Goal: Communication & Community: Connect with others

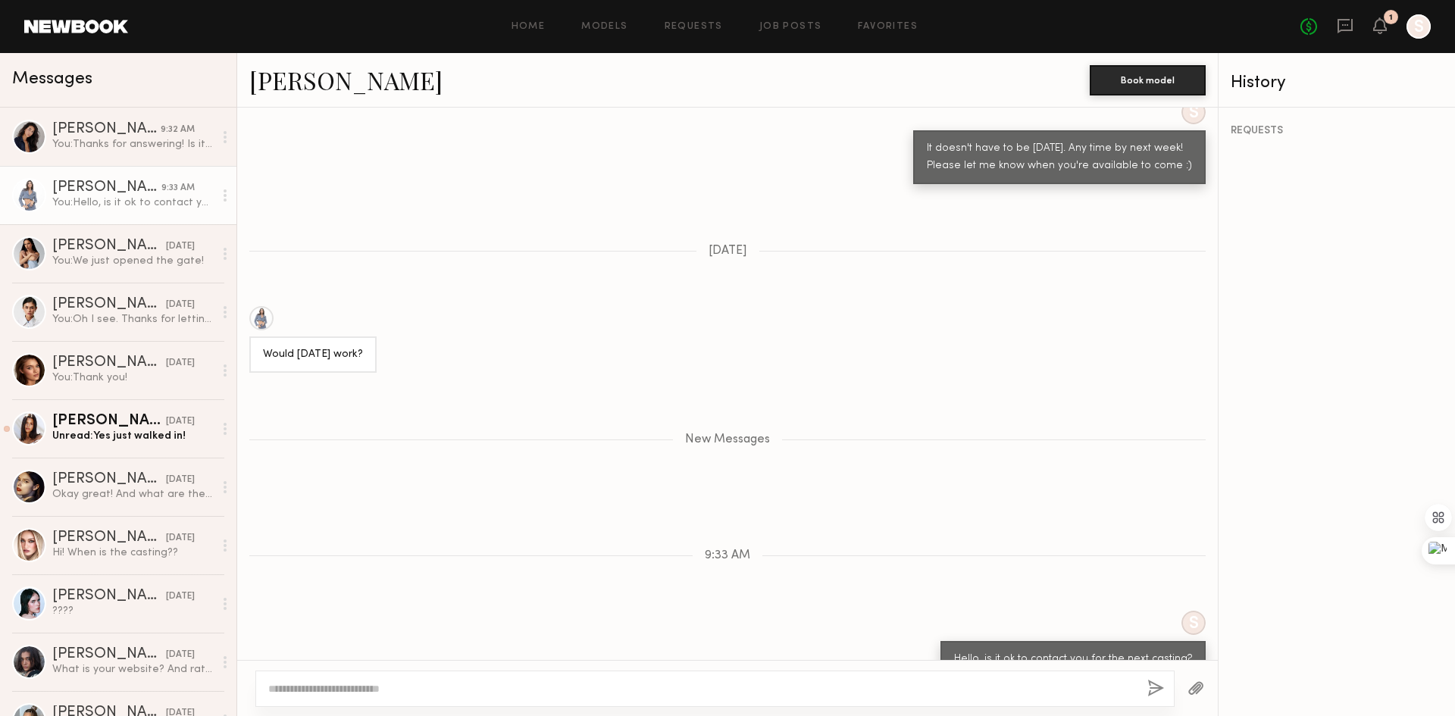
scroll to position [1243, 0]
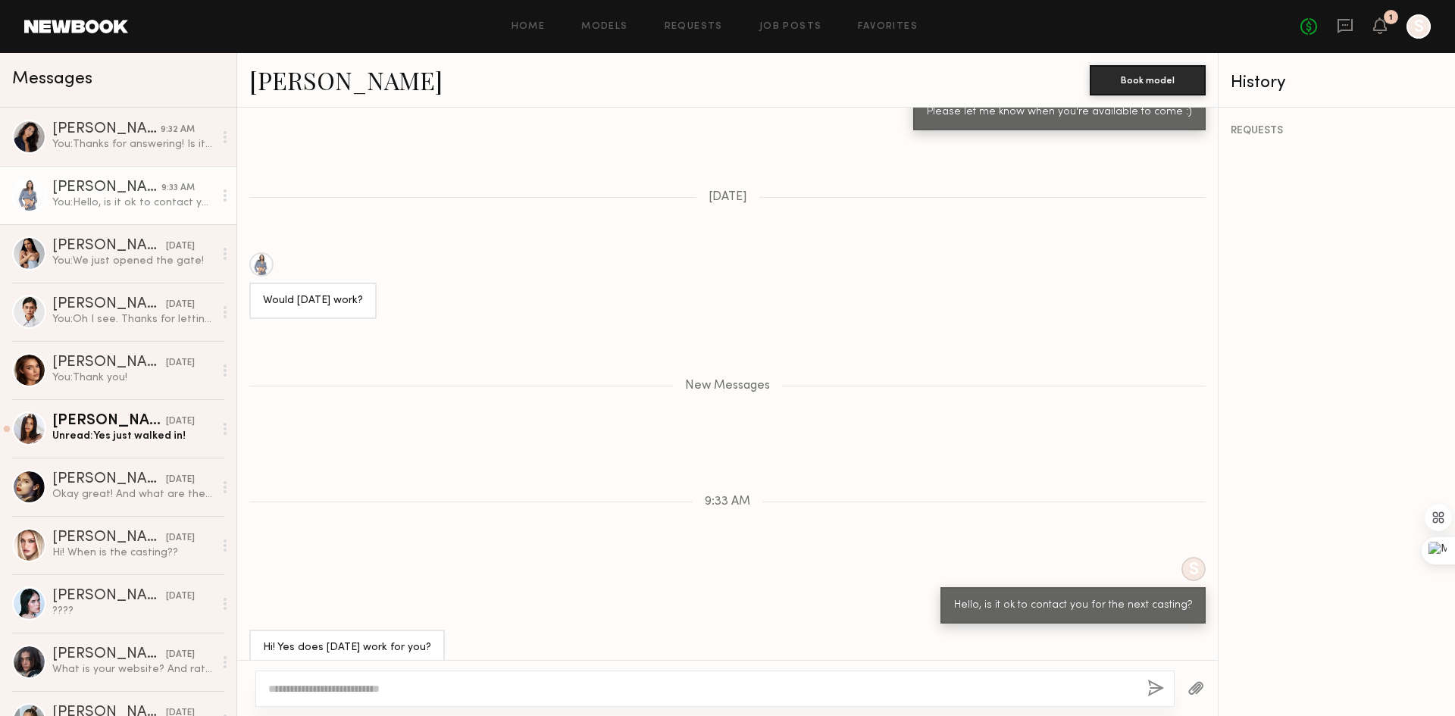
click at [380, 681] on textarea at bounding box center [701, 688] width 867 height 15
click at [150, 265] on div "You: We just opened the gate!" at bounding box center [132, 261] width 161 height 14
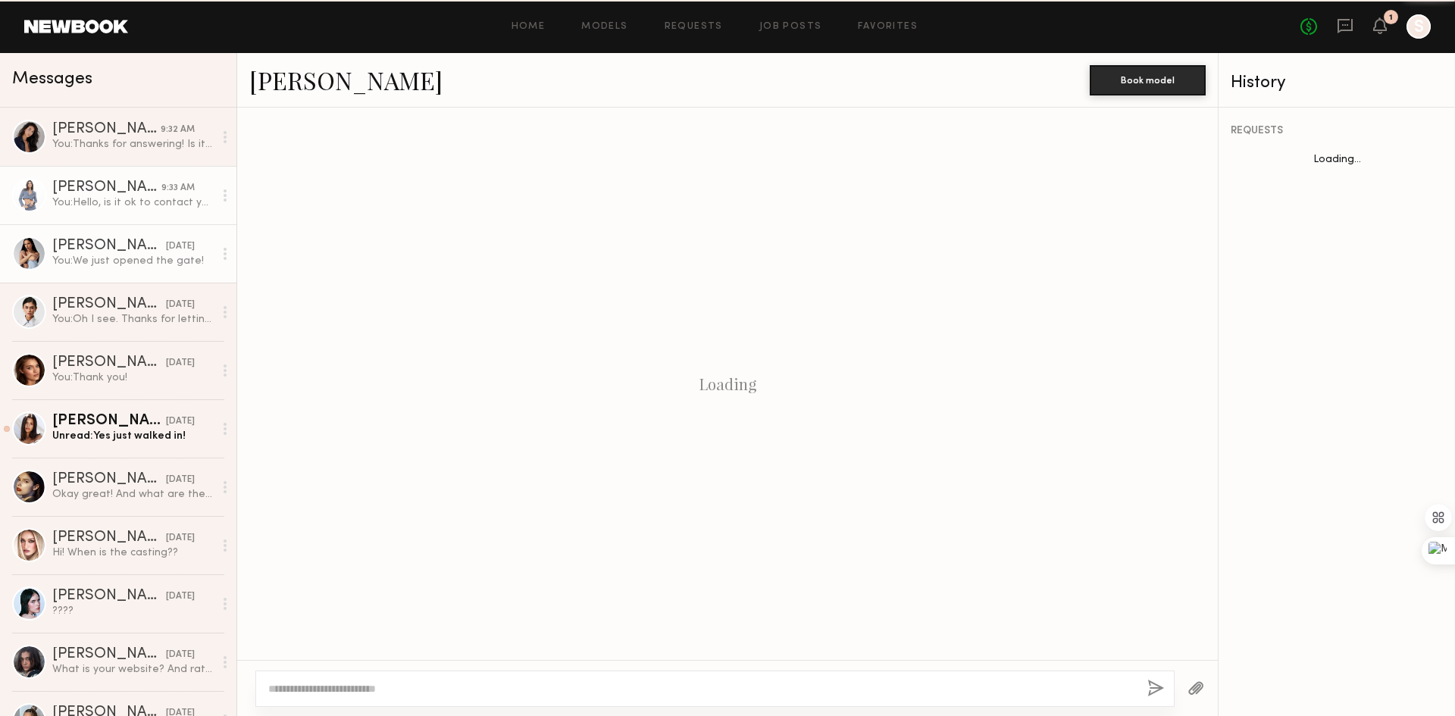
scroll to position [366, 0]
click at [129, 205] on div "You: Hello, is it ok to contact you for the next casting?" at bounding box center [132, 203] width 161 height 14
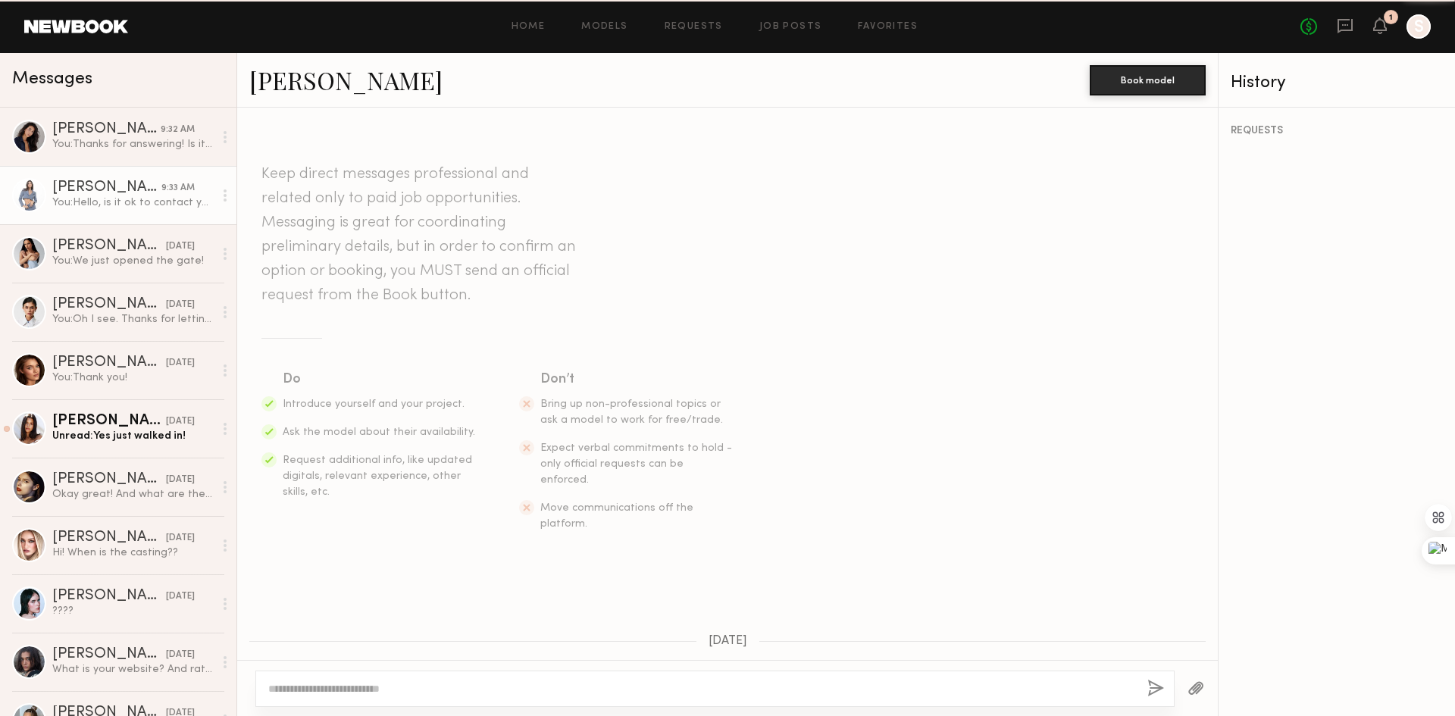
scroll to position [1125, 0]
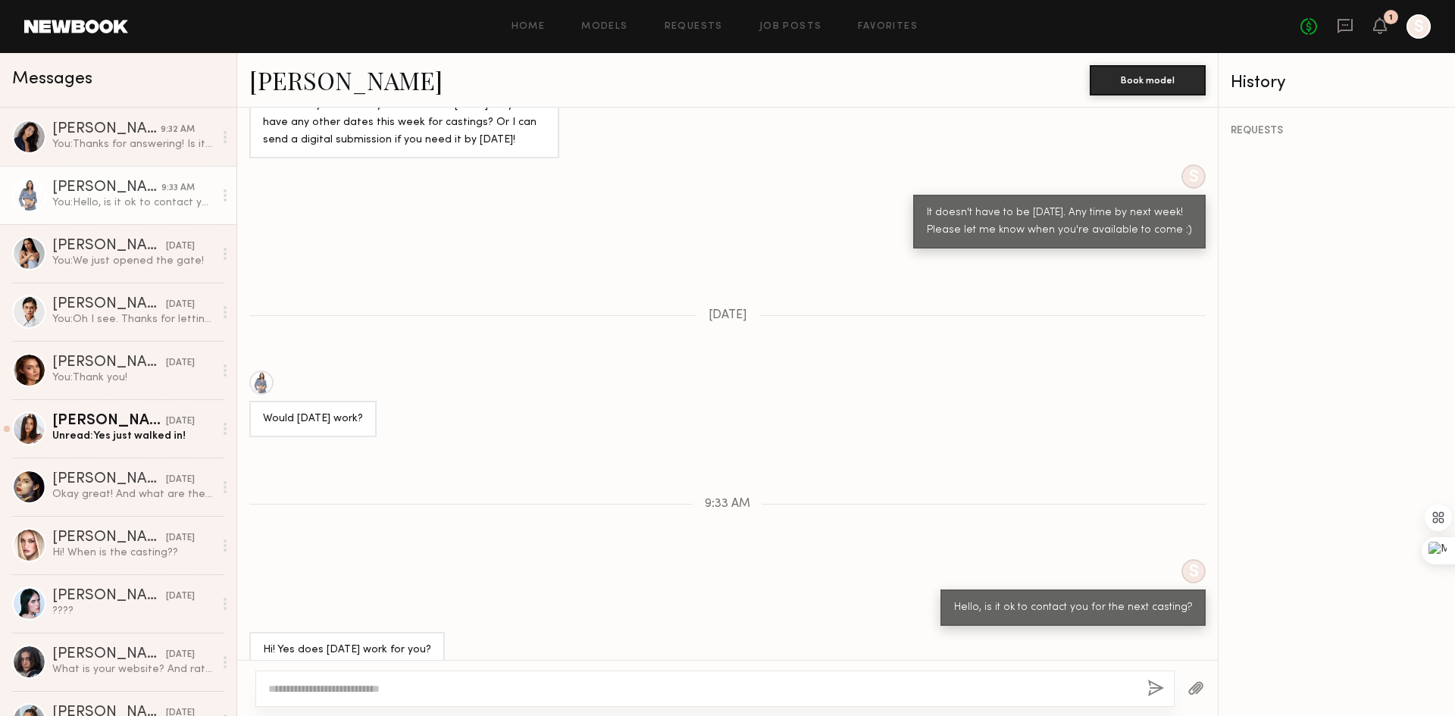
click at [330, 692] on textarea at bounding box center [701, 688] width 867 height 15
click at [331, 692] on textarea at bounding box center [701, 688] width 867 height 15
click at [426, 697] on div at bounding box center [714, 689] width 919 height 36
click at [419, 690] on textarea at bounding box center [701, 688] width 867 height 15
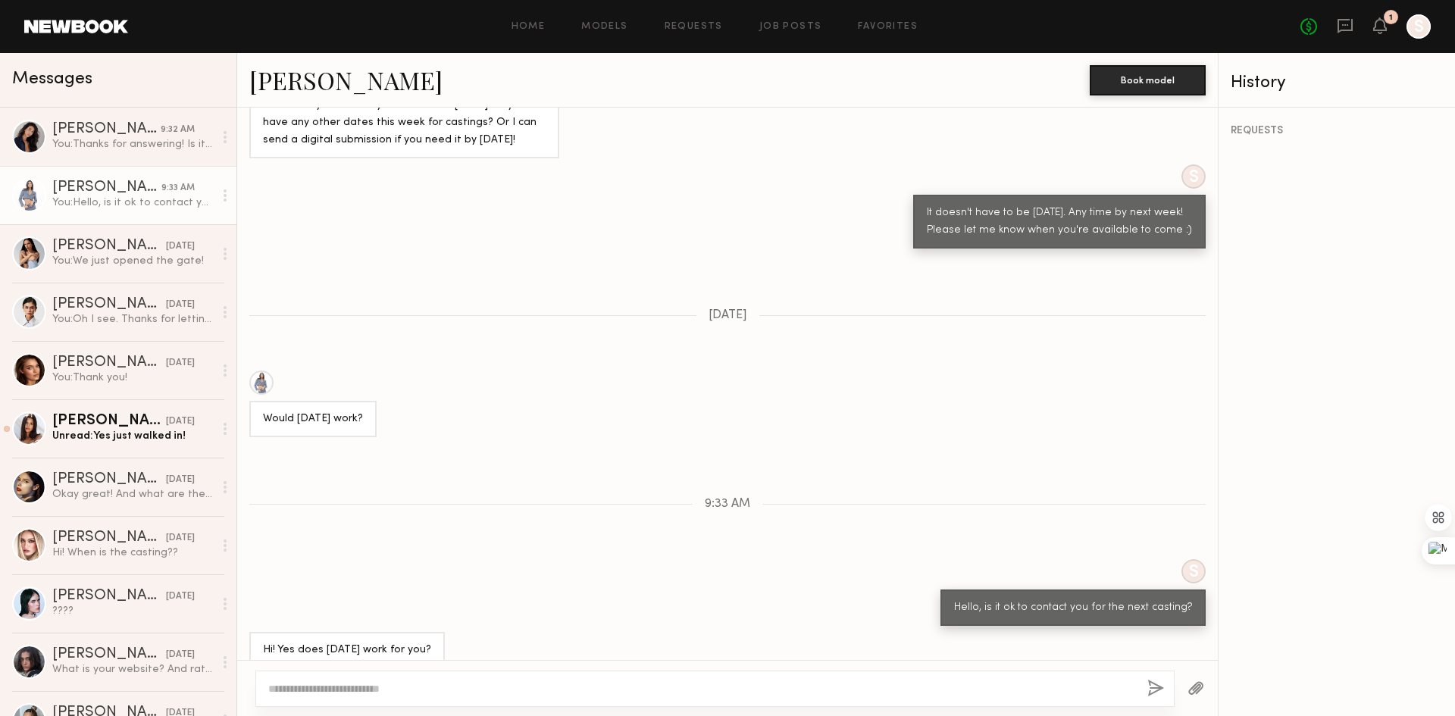
click at [330, 95] on link "Domenique B." at bounding box center [345, 80] width 193 height 33
click at [640, 676] on div at bounding box center [714, 689] width 919 height 36
click at [471, 668] on div at bounding box center [727, 688] width 981 height 56
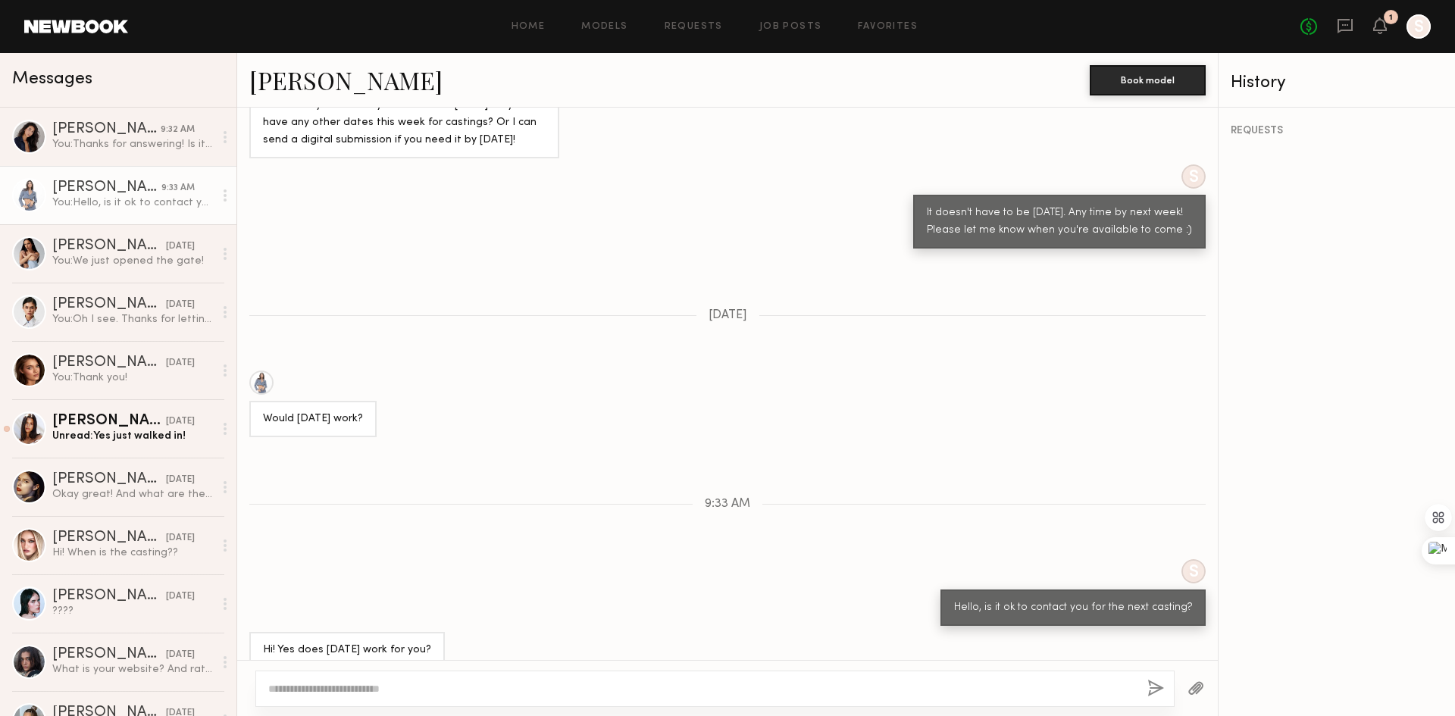
click at [471, 668] on div at bounding box center [727, 688] width 981 height 56
click at [470, 687] on textarea at bounding box center [701, 688] width 867 height 15
type textarea "*"
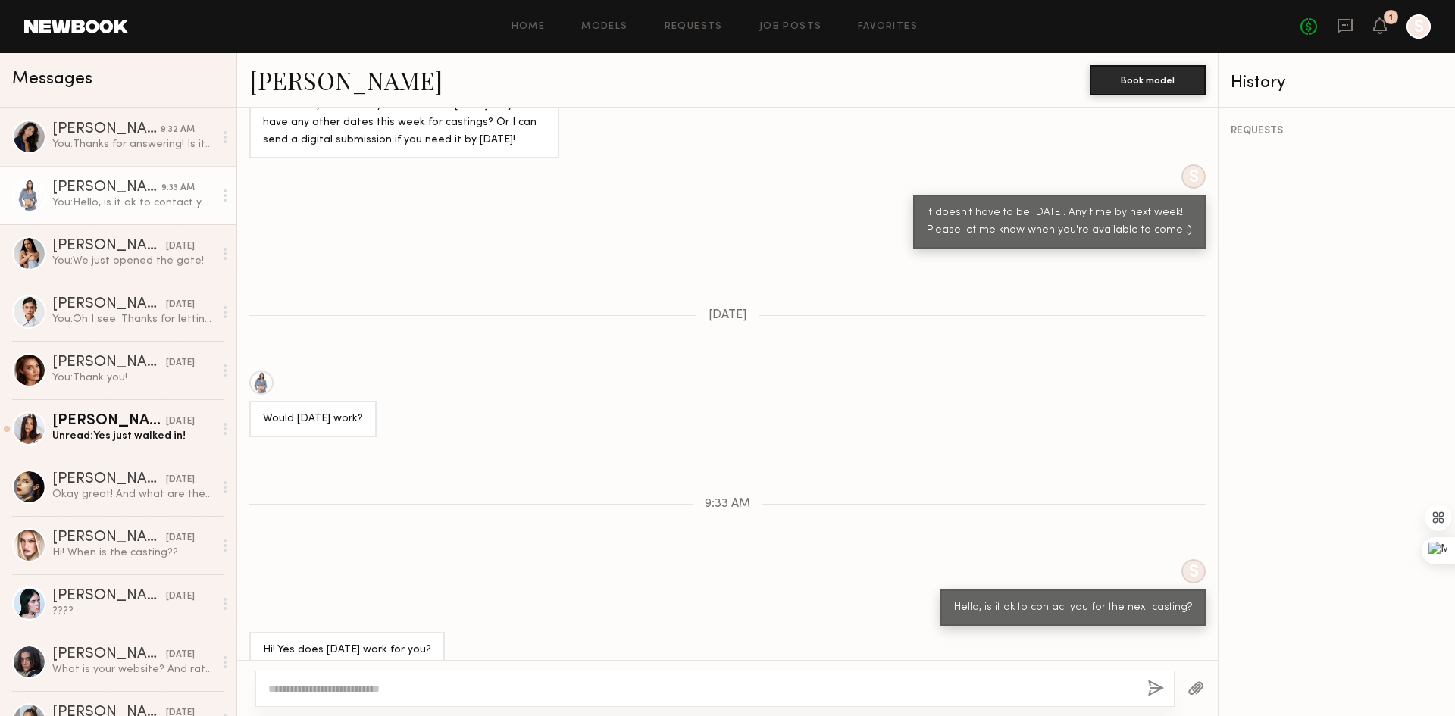
type textarea "*"
drag, startPoint x: 529, startPoint y: 687, endPoint x: 257, endPoint y: 675, distance: 272.4
click at [257, 675] on div "**********" at bounding box center [714, 689] width 919 height 36
type textarea "*"
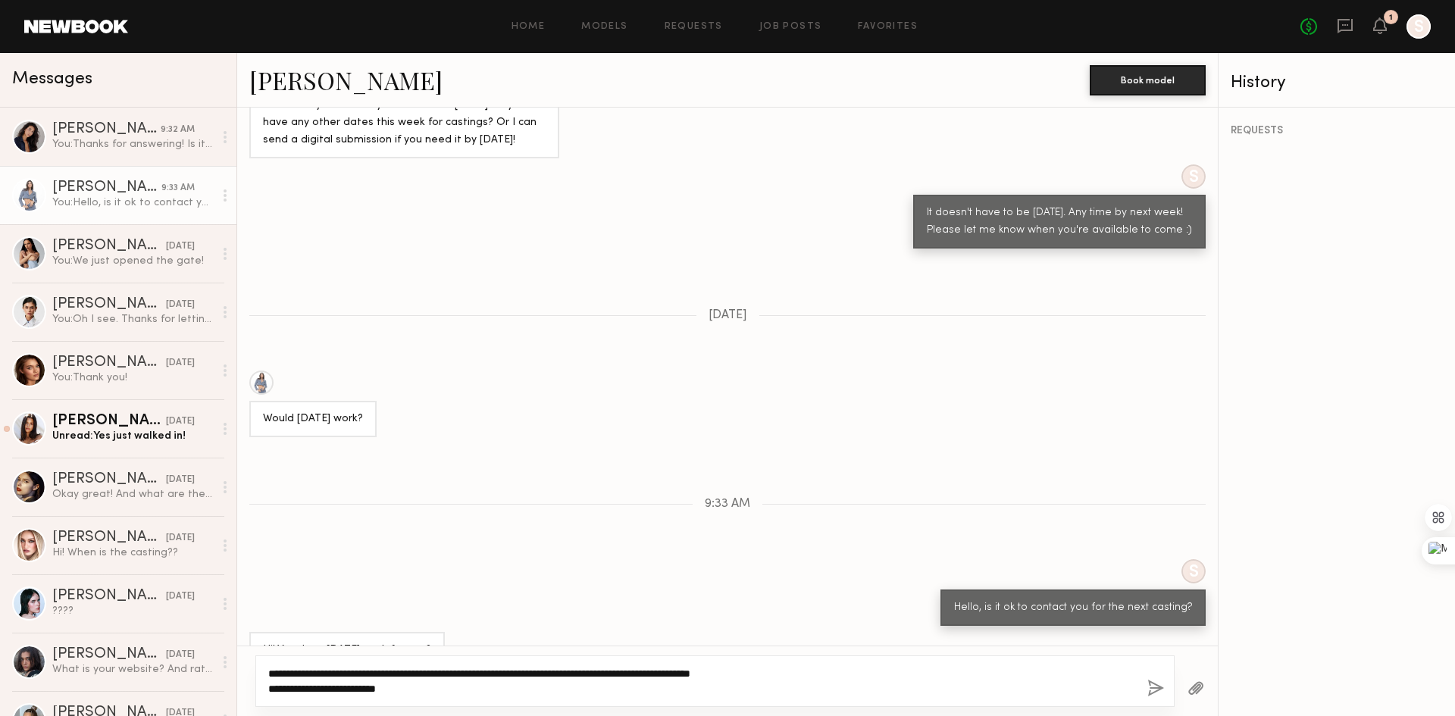
drag, startPoint x: 337, startPoint y: 673, endPoint x: 303, endPoint y: 668, distance: 33.8
click at [303, 668] on textarea "**********" at bounding box center [701, 681] width 867 height 30
type textarea "**********"
click at [1157, 684] on button "button" at bounding box center [1155, 689] width 17 height 19
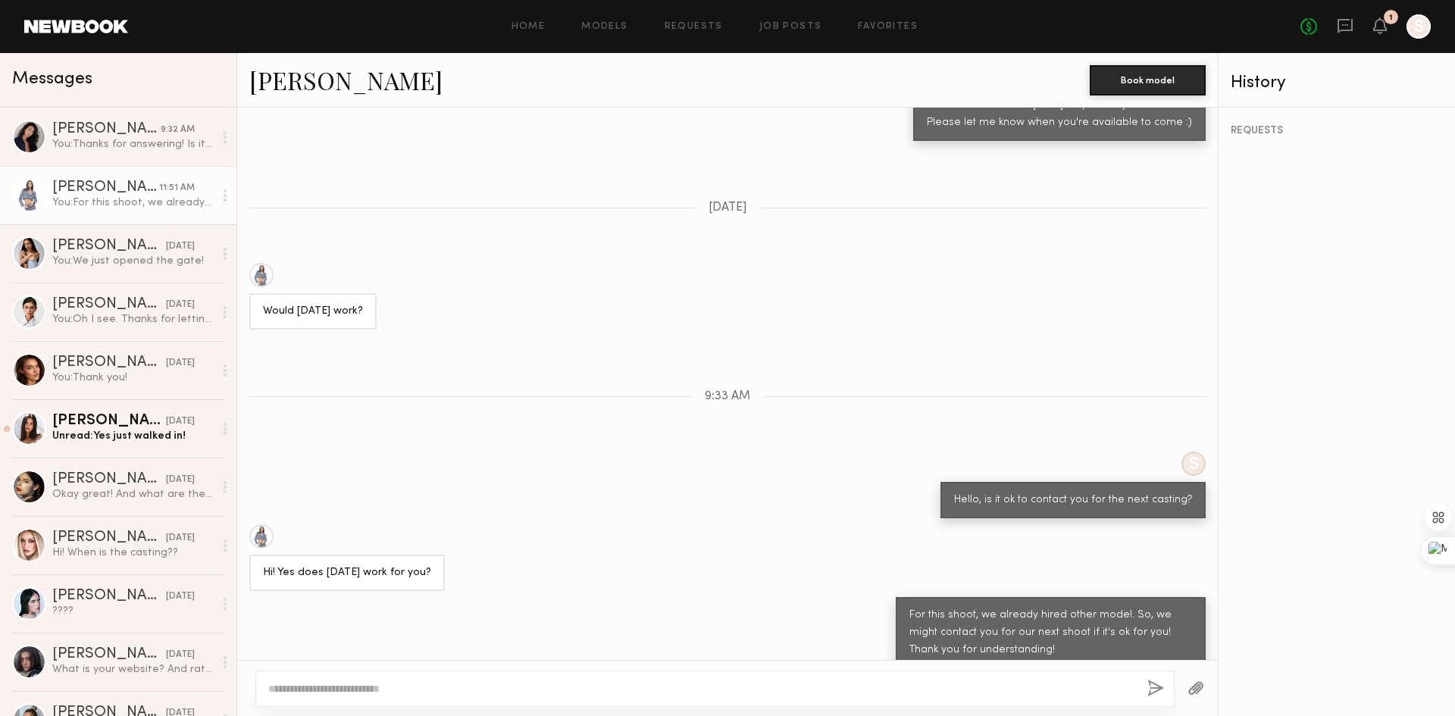
click at [727, 496] on div "S Hello, is it ok to contact you for the next casting?" at bounding box center [727, 485] width 981 height 67
click at [634, 524] on div "Hi! Yes does Tuesday work for you?" at bounding box center [727, 557] width 981 height 67
click at [143, 128] on div "Nina S." at bounding box center [106, 129] width 108 height 15
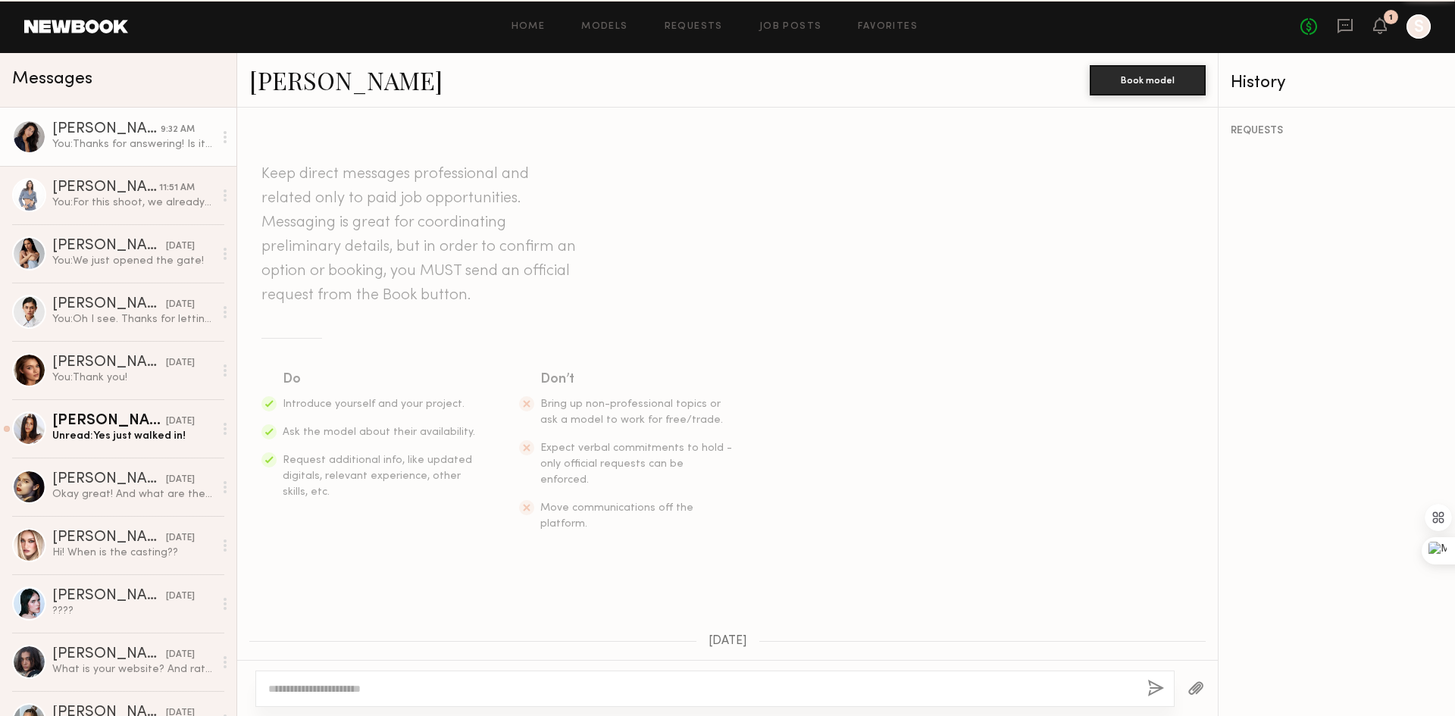
scroll to position [1097, 0]
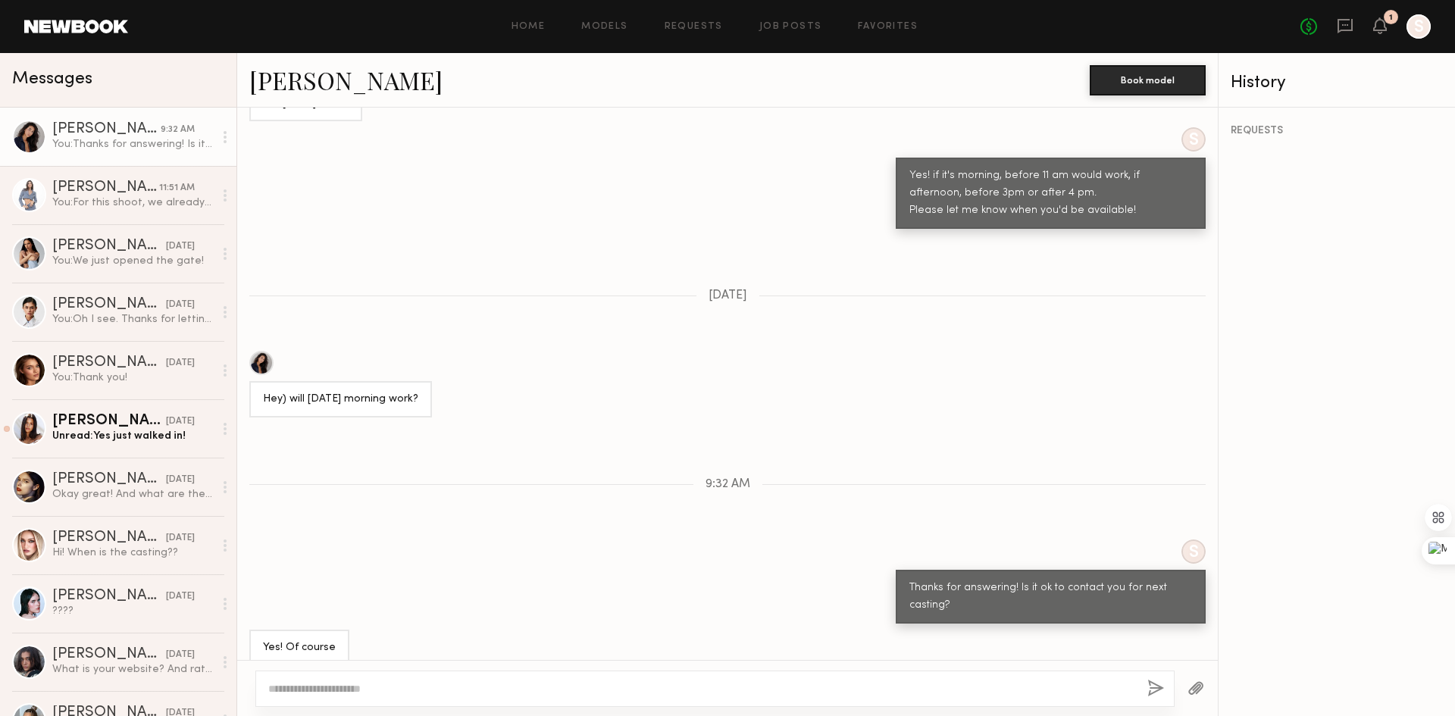
click at [418, 540] on div "S Thanks for answering! Is it ok to contact you for next casting?" at bounding box center [727, 582] width 981 height 84
drag, startPoint x: 380, startPoint y: 683, endPoint x: 409, endPoint y: 689, distance: 30.2
click at [394, 684] on textarea at bounding box center [701, 688] width 867 height 15
type textarea "**********"
click at [1150, 693] on button "button" at bounding box center [1155, 689] width 17 height 19
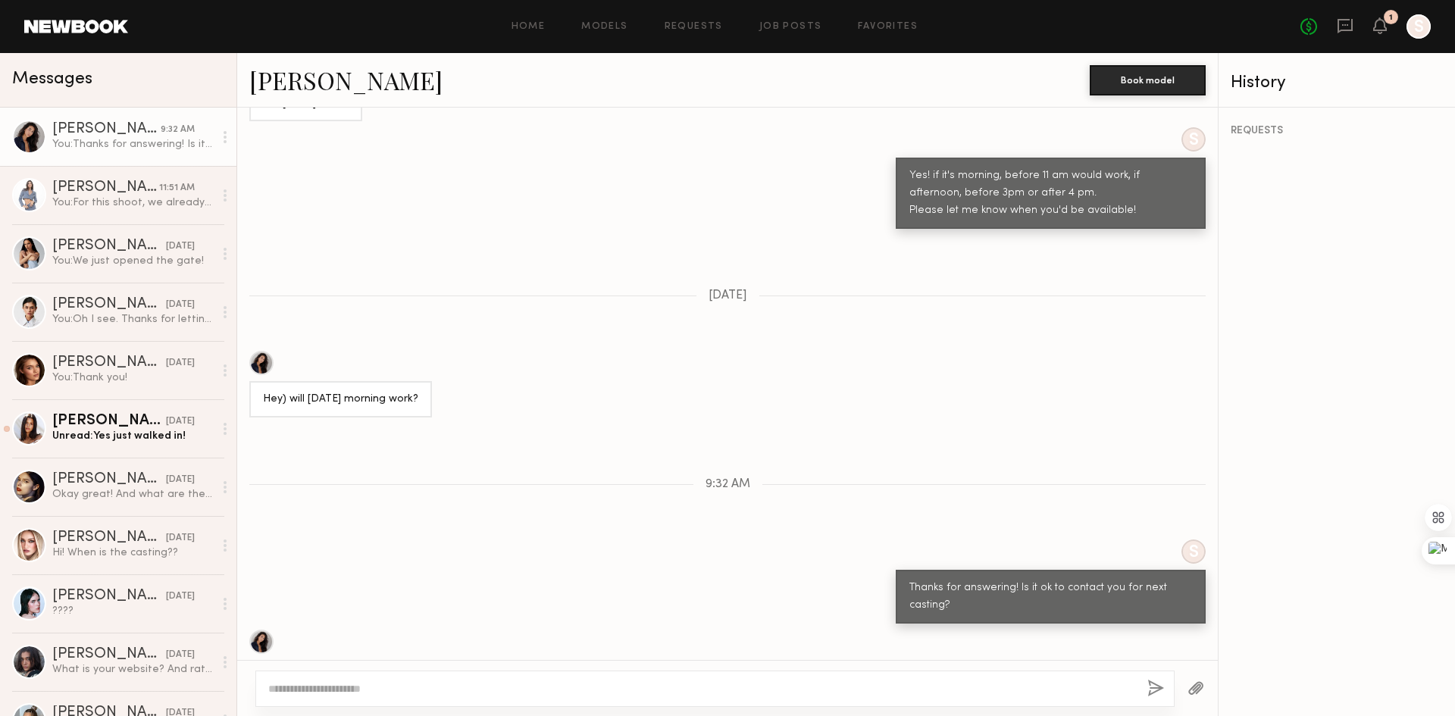
scroll to position [1170, 0]
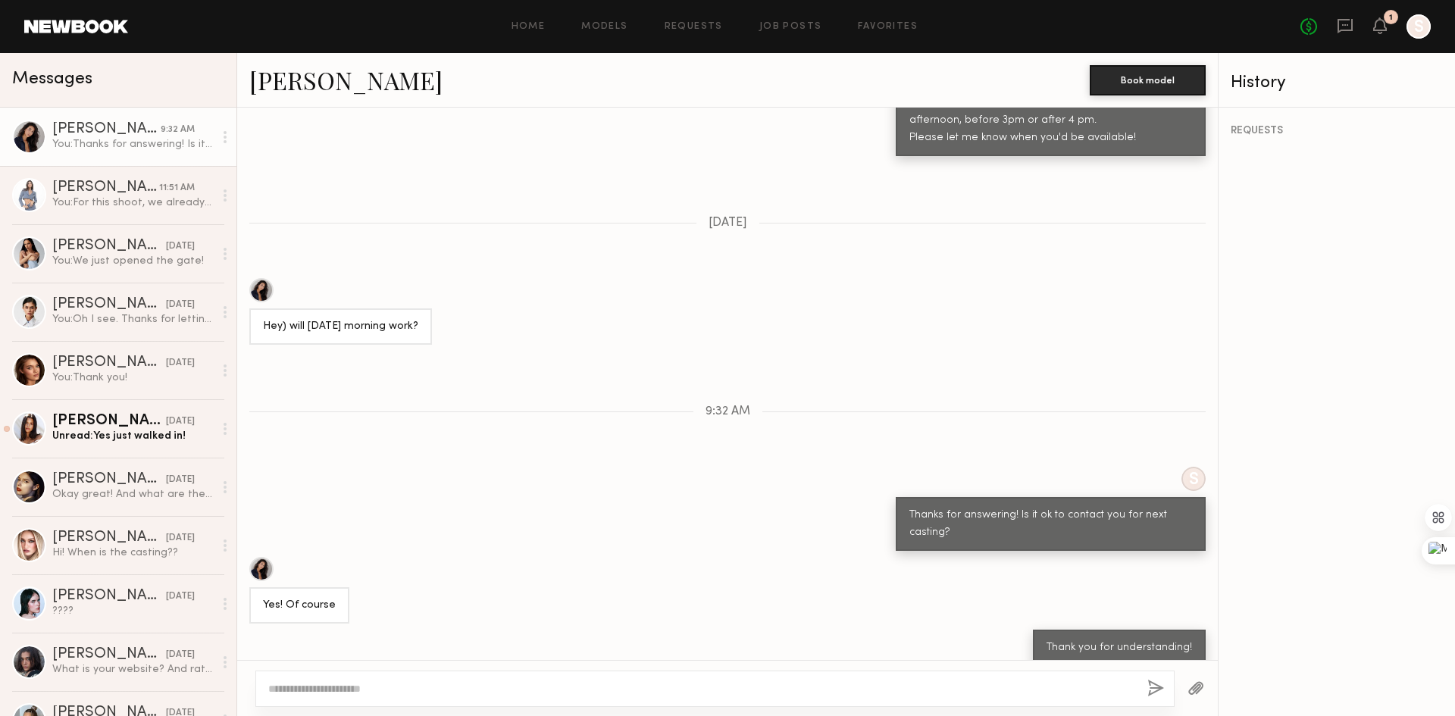
click at [465, 471] on div "S Thanks for answering! Is it ok to contact you for next casting?" at bounding box center [727, 509] width 981 height 84
click at [114, 210] on div "You: For this shoot, we already hired other model. So, we might contact you for…" at bounding box center [132, 203] width 161 height 14
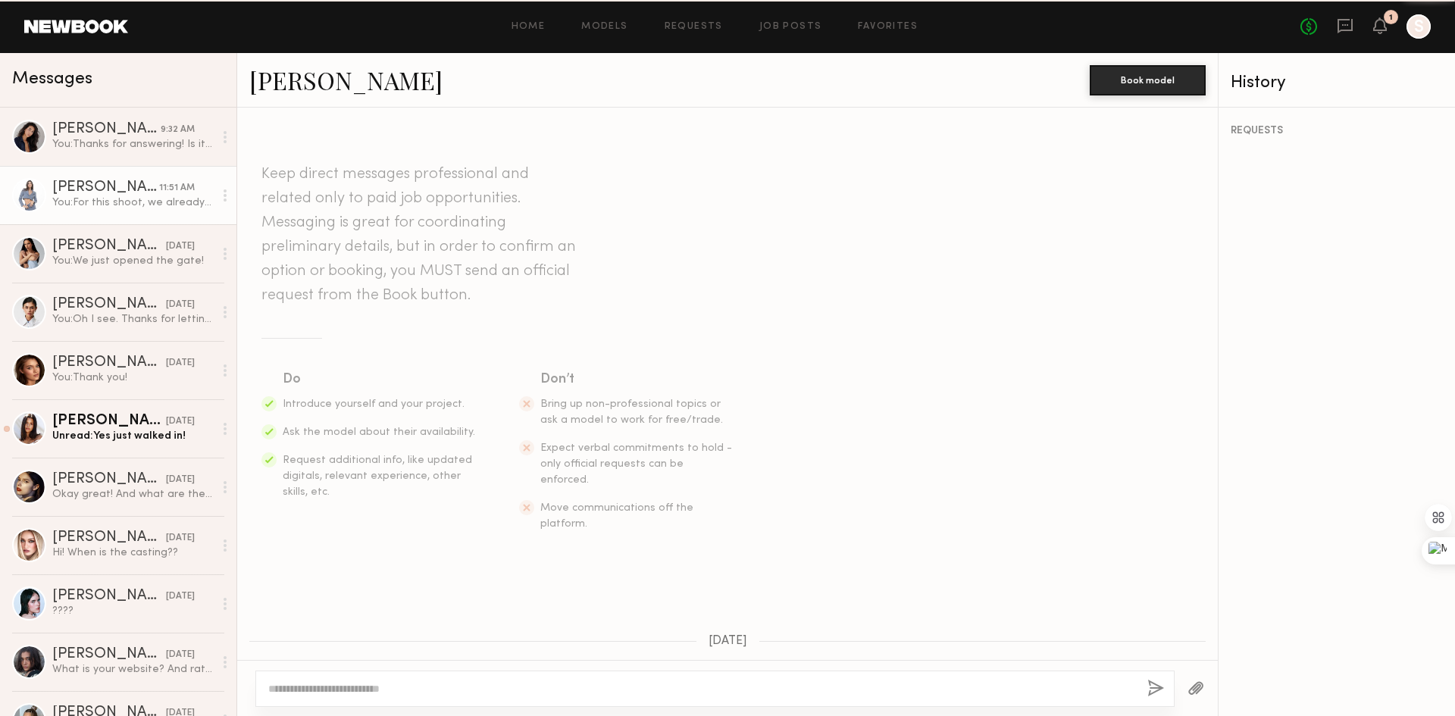
scroll to position [1232, 0]
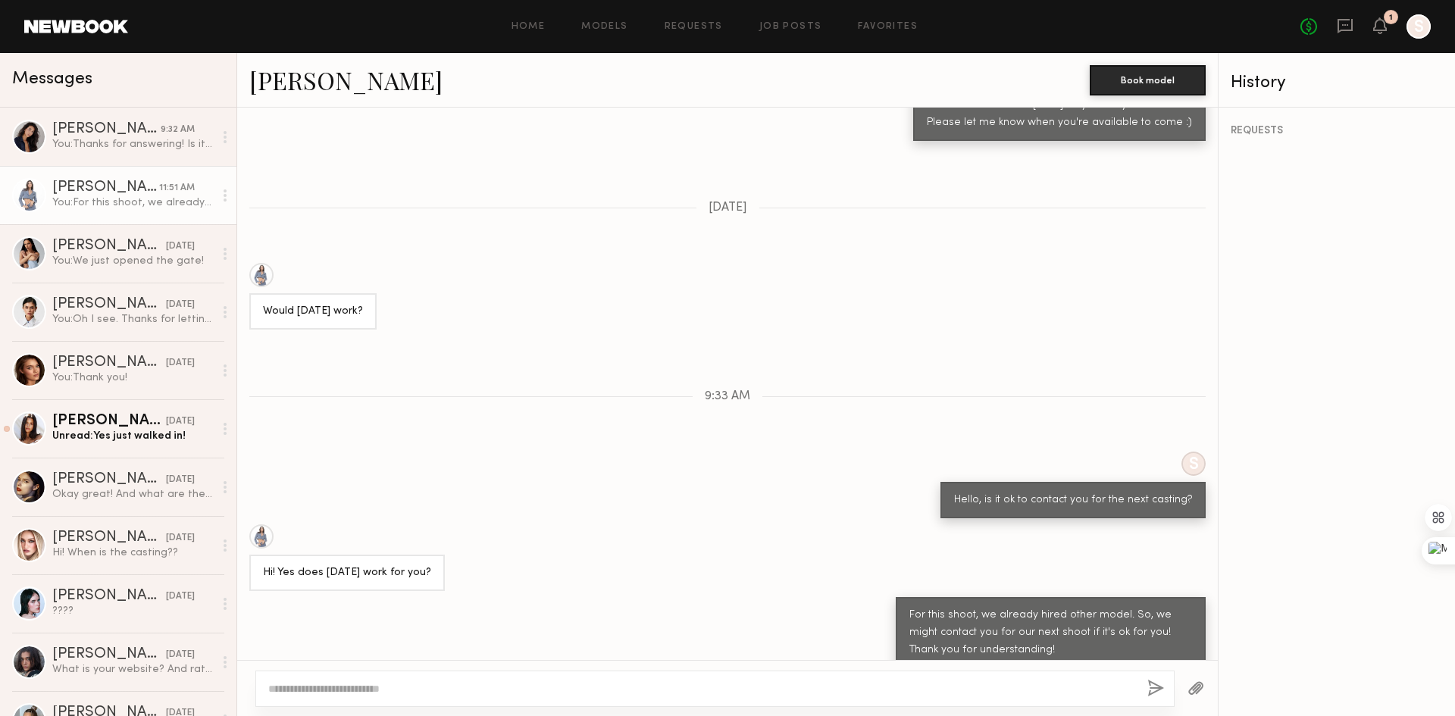
click at [411, 397] on div "Keep direct messages professional and related only to paid job opportunities. M…" at bounding box center [727, 384] width 981 height 553
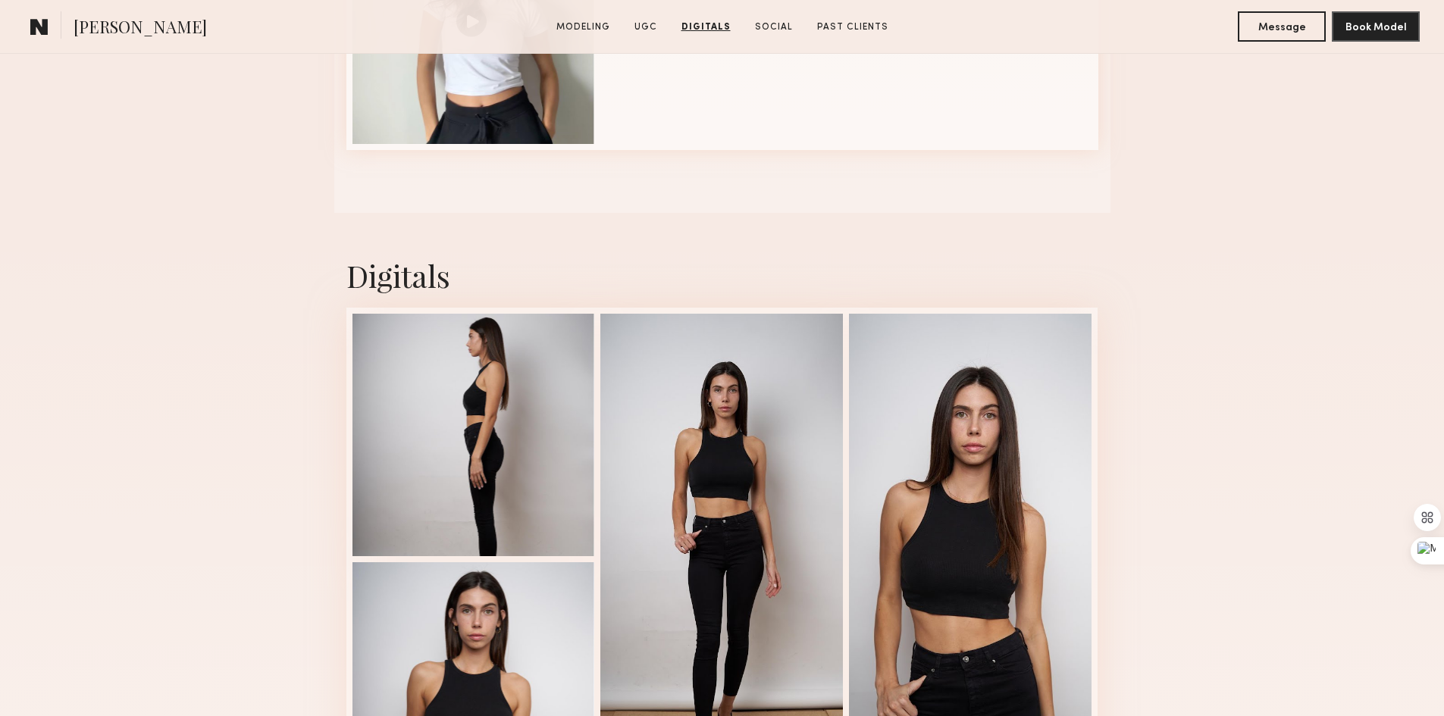
scroll to position [2274, 0]
